Goal: Task Accomplishment & Management: Manage account settings

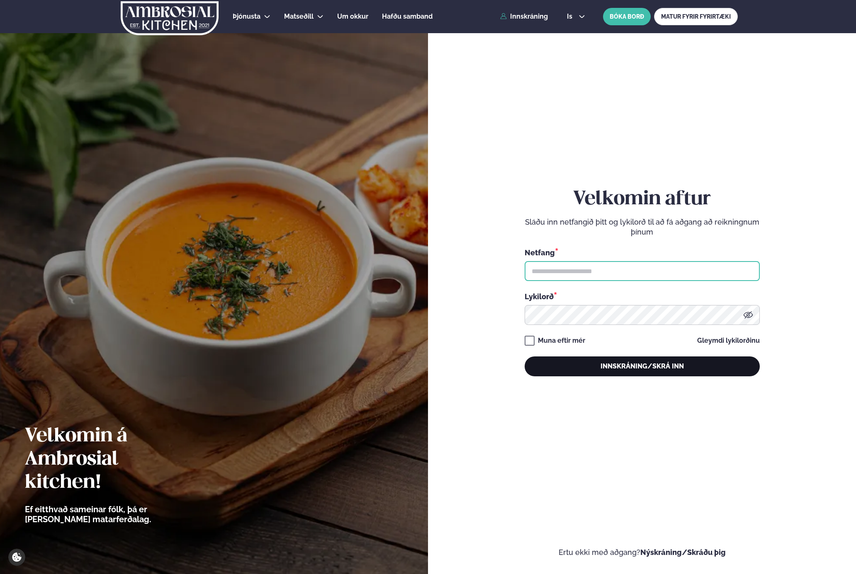
type input "**********"
click at [679, 360] on button "Innskráning/Skrá inn" at bounding box center [642, 367] width 235 height 20
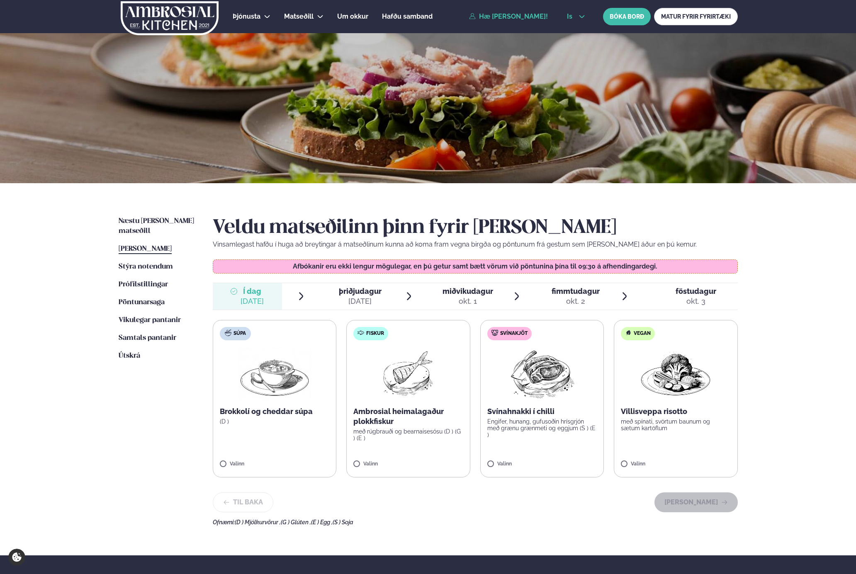
click at [571, 15] on span "is" at bounding box center [571, 16] width 8 height 7
click at [578, 33] on link "en" at bounding box center [575, 31] width 31 height 17
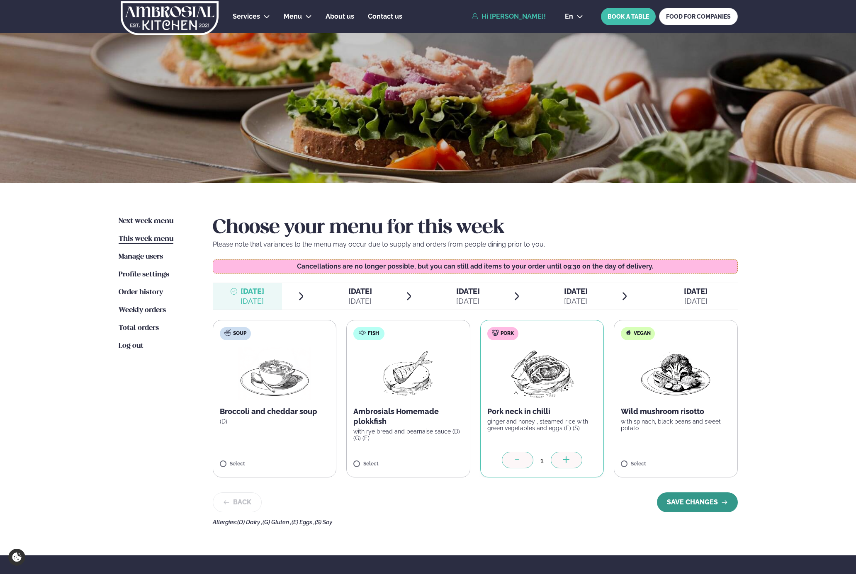
click at [698, 501] on button "SAVE CHANGES" at bounding box center [697, 503] width 81 height 20
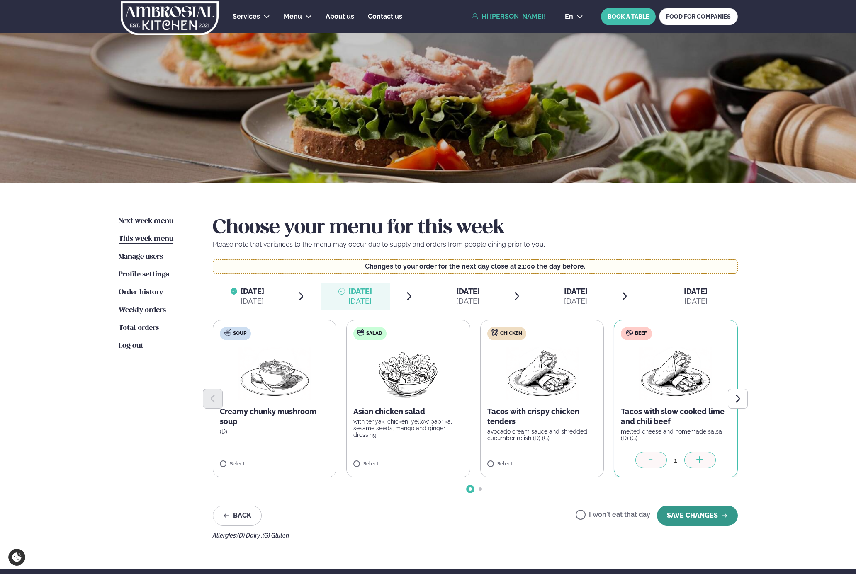
click at [685, 511] on button "SAVE CHANGES" at bounding box center [697, 516] width 81 height 20
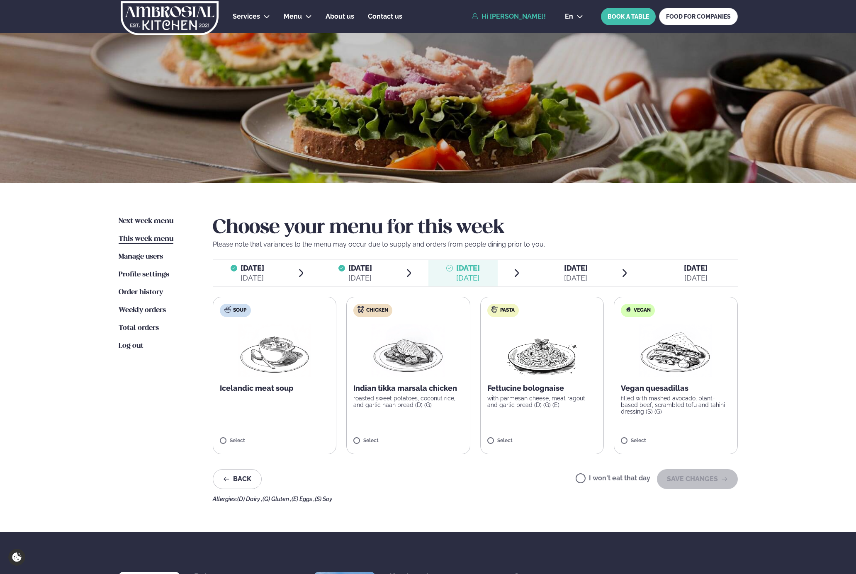
click at [362, 436] on label "Chicken Indian tikka marsala chicken roasted sweet potatoes, coconut rice, and …" at bounding box center [408, 376] width 124 height 158
click at [254, 477] on button "Back" at bounding box center [237, 479] width 49 height 20
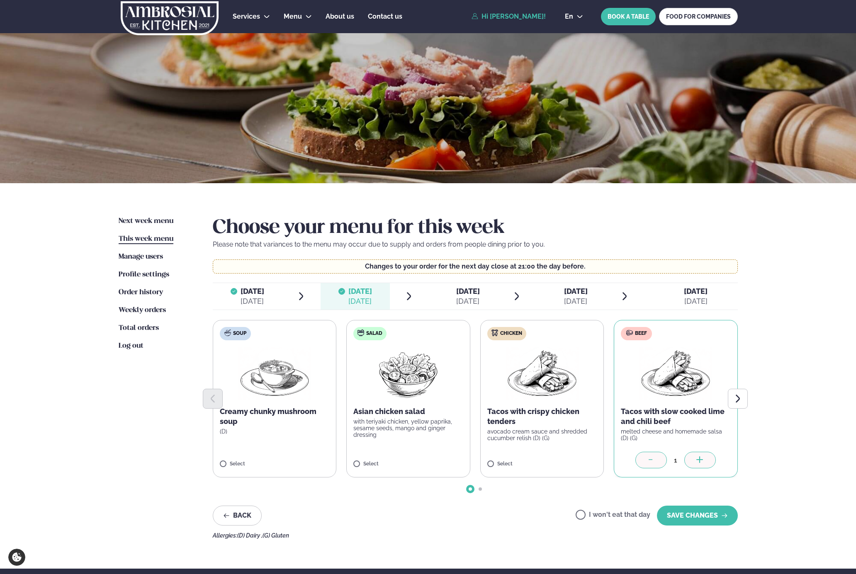
click at [645, 458] on div at bounding box center [651, 460] width 32 height 17
click at [604, 515] on label "I won't eat that day" at bounding box center [613, 516] width 75 height 9
click at [692, 513] on button "SAVE CHANGES" at bounding box center [697, 516] width 81 height 20
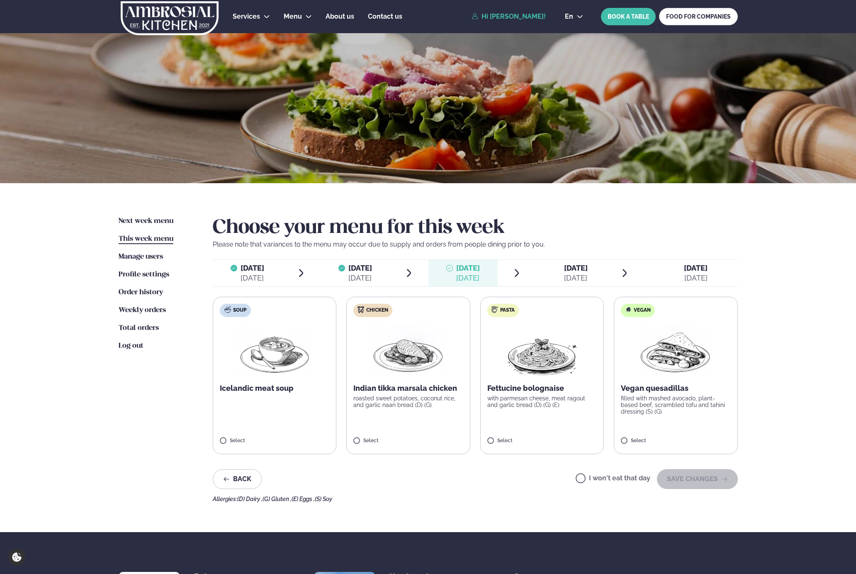
click at [411, 400] on p "roasted sweet potatoes, coconut rice, and garlic naan bread (D) (G)" at bounding box center [408, 401] width 110 height 13
click at [384, 416] on label "Chicken Indian tikka marsala chicken roasted sweet potatoes, coconut rice, and …" at bounding box center [408, 376] width 124 height 158
click at [683, 487] on button "SAVE CHANGES" at bounding box center [697, 479] width 81 height 20
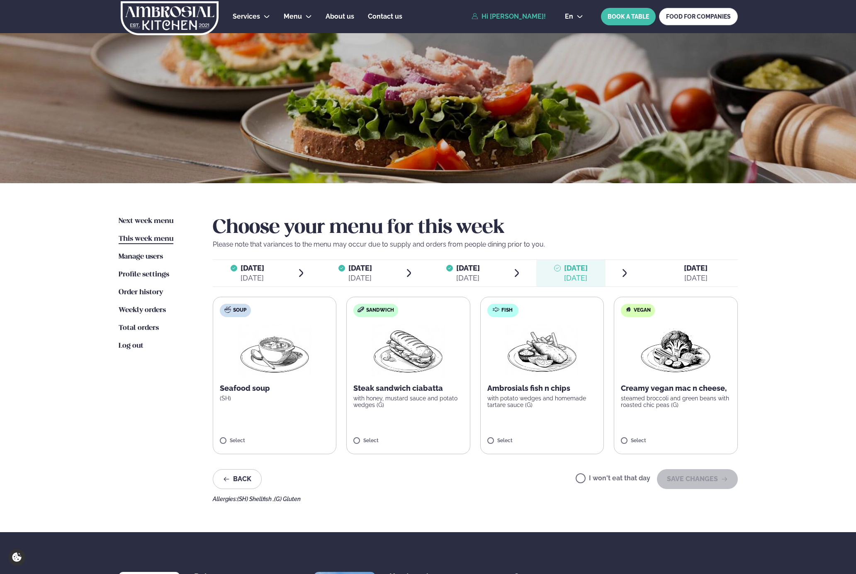
click at [435, 412] on label "Sandwich Steak sandwich ciabatta with honey, mustard sauce and potato wedges (G…" at bounding box center [408, 376] width 124 height 158
click at [700, 480] on button "SAVE CHANGES" at bounding box center [697, 479] width 81 height 20
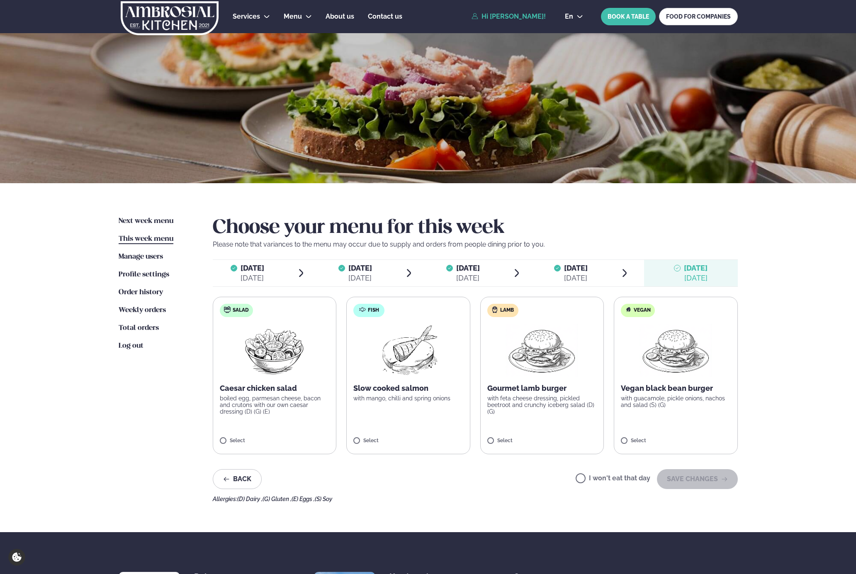
click at [546, 410] on p "with feta cheese dressing, pickled beetroot and crunchy iceberg salad (D) (G)" at bounding box center [542, 405] width 110 height 20
click at [714, 478] on button "SAVE CHANGES" at bounding box center [697, 479] width 81 height 20
